Goal: Check status

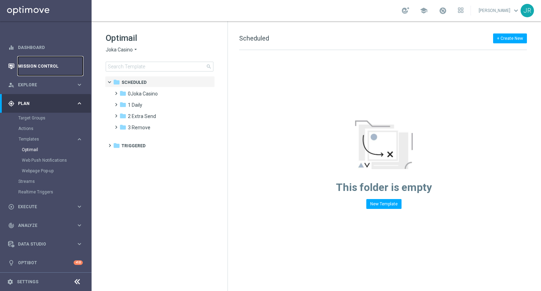
click at [39, 67] on link "Mission Control" at bounding box center [50, 66] width 65 height 19
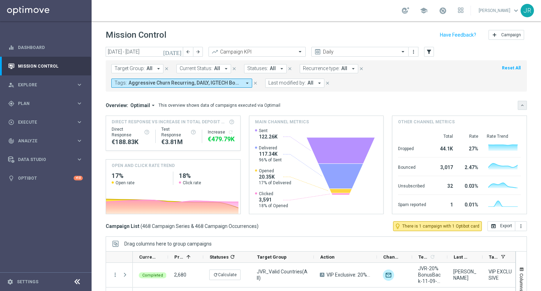
drag, startPoint x: 517, startPoint y: 106, endPoint x: 488, endPoint y: 76, distance: 41.6
click at [519, 106] on icon "keyboard_arrow_down" at bounding box center [521, 105] width 5 height 5
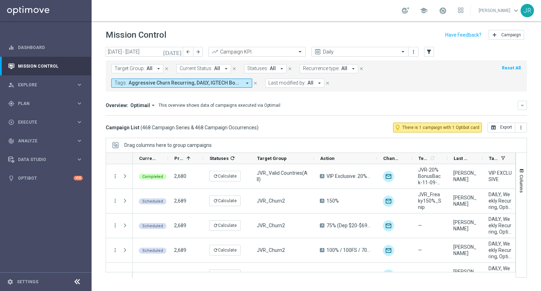
click at [179, 52] on icon "[DATE]" at bounding box center [172, 52] width 19 height 6
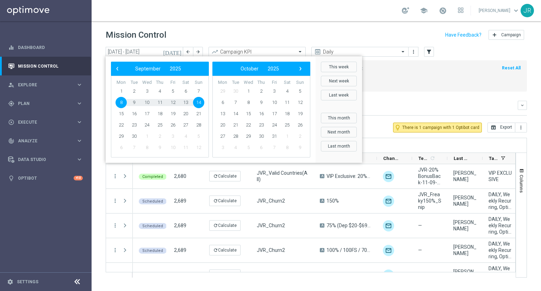
click at [197, 99] on span "14" at bounding box center [198, 102] width 11 height 11
click at [197, 100] on span "14" at bounding box center [198, 102] width 11 height 11
type input "[DATE] - [DATE]"
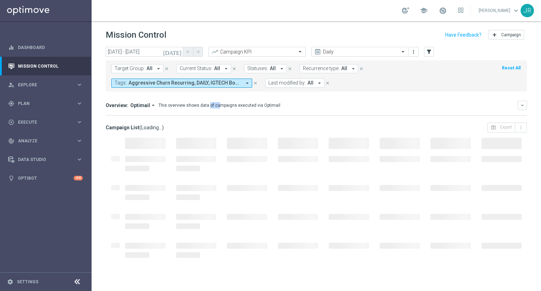
click at [197, 100] on mini-dashboard "Overview: Optimail arrow_drop_down This overview shows data of campaigns execut…" at bounding box center [316, 106] width 421 height 31
click at [447, 11] on link at bounding box center [442, 10] width 9 height 11
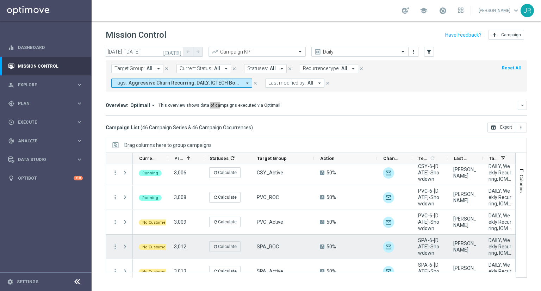
scroll to position [1025, 0]
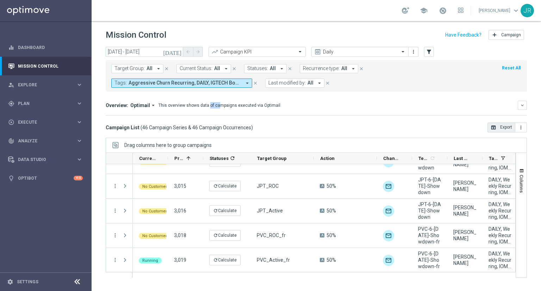
click at [491, 125] on icon "open_in_browser" at bounding box center [493, 128] width 6 height 6
